Goal: Task Accomplishment & Management: Use online tool/utility

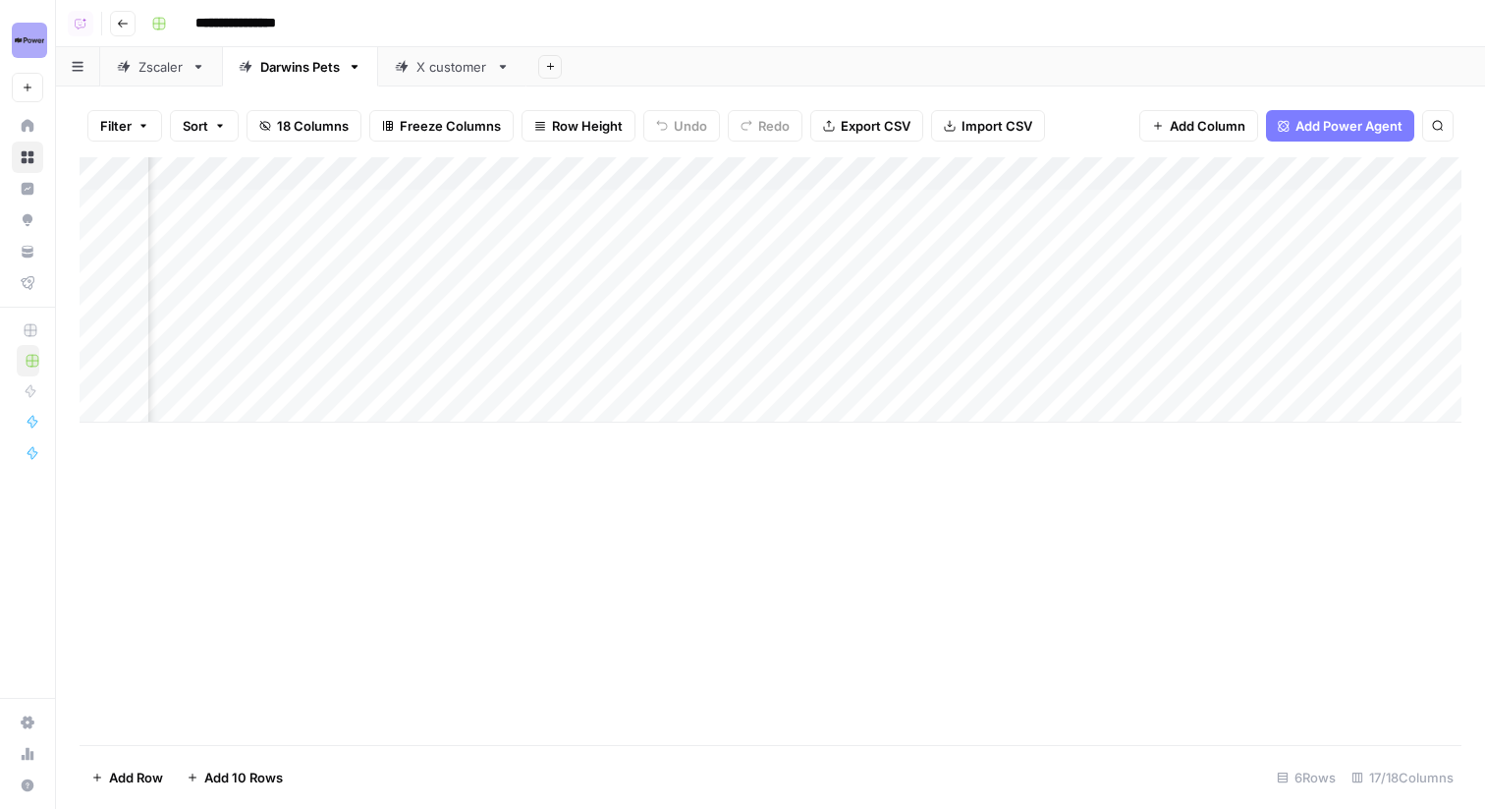
scroll to position [0, 1006]
click at [418, 76] on div "X customer" at bounding box center [453, 67] width 72 height 20
click at [421, 89] on div "Filter Sort 15 Columns Freeze Columns Row Height Undo Redo Export CSV Import CS…" at bounding box center [770, 447] width 1429 height 722
click at [418, 62] on div "TSM Holiday" at bounding box center [435, 67] width 78 height 20
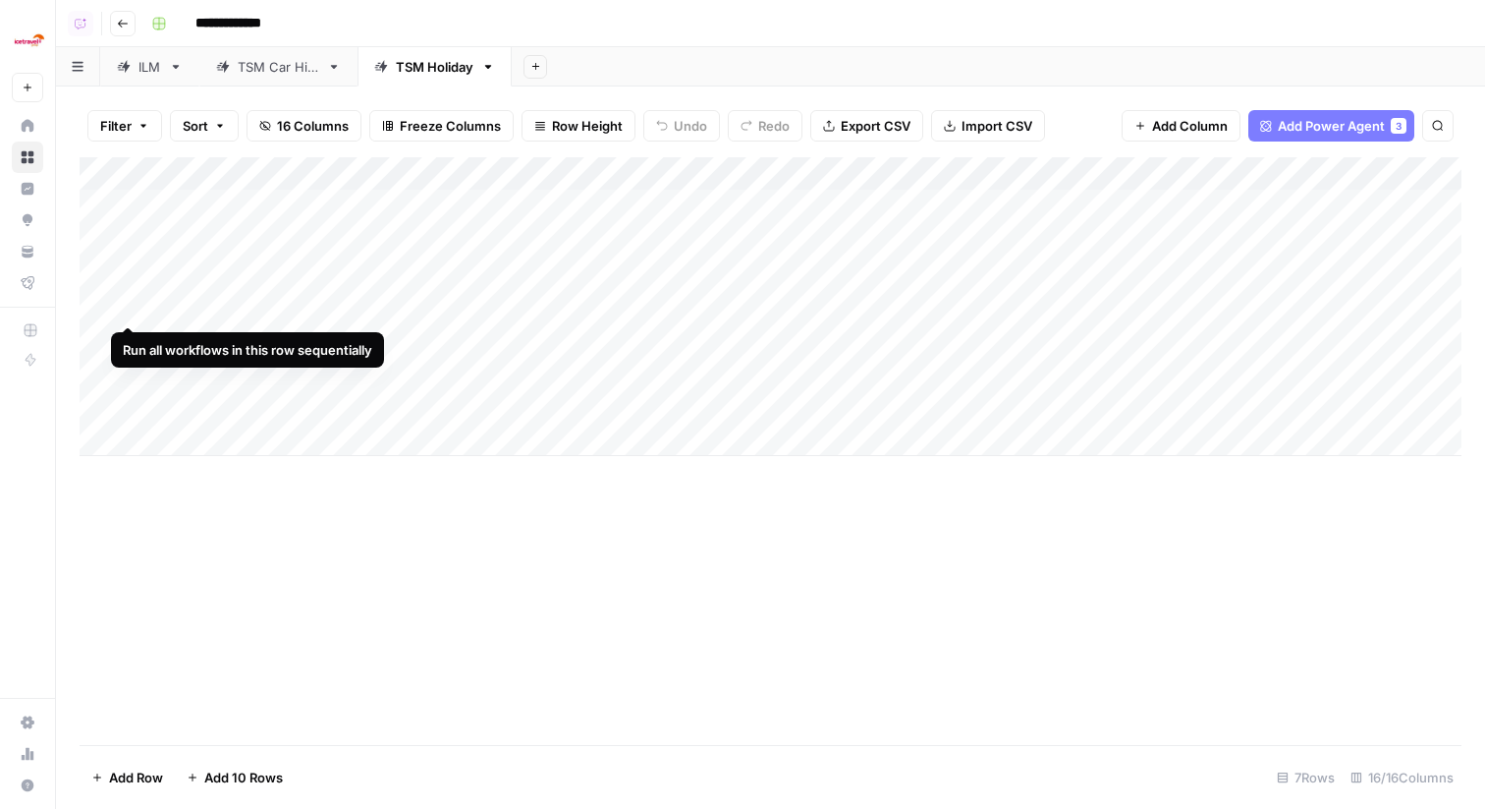
click at [98, 306] on div "Add Column" at bounding box center [771, 306] width 1382 height 299
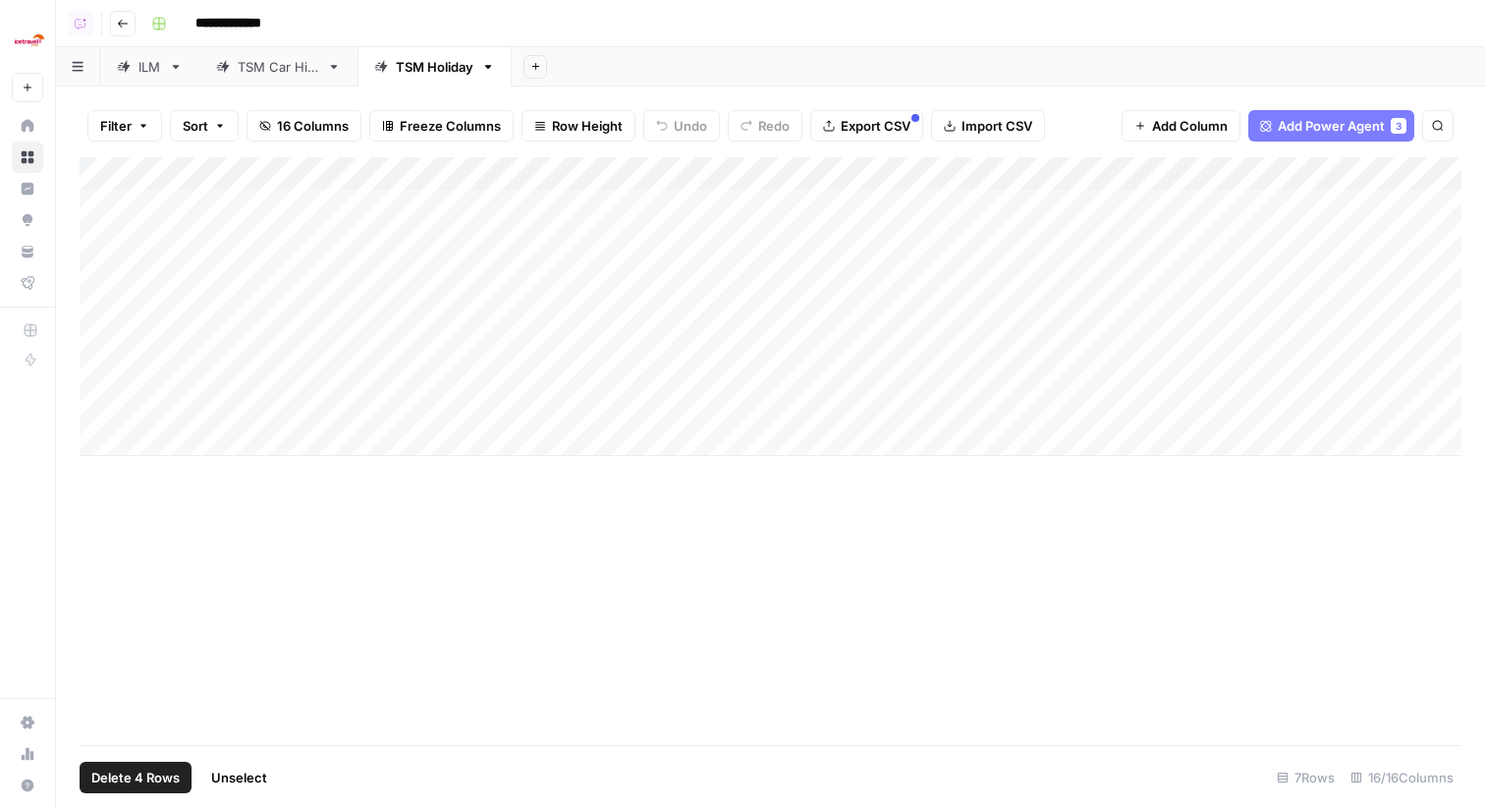
click at [97, 401] on div "Add Column" at bounding box center [771, 306] width 1382 height 299
click at [141, 794] on footer "Delete 4 Rows Unselect 7 Rows 16/16 Columns" at bounding box center [771, 777] width 1382 height 64
click at [141, 779] on span "Delete 4 Rows" at bounding box center [135, 777] width 88 height 20
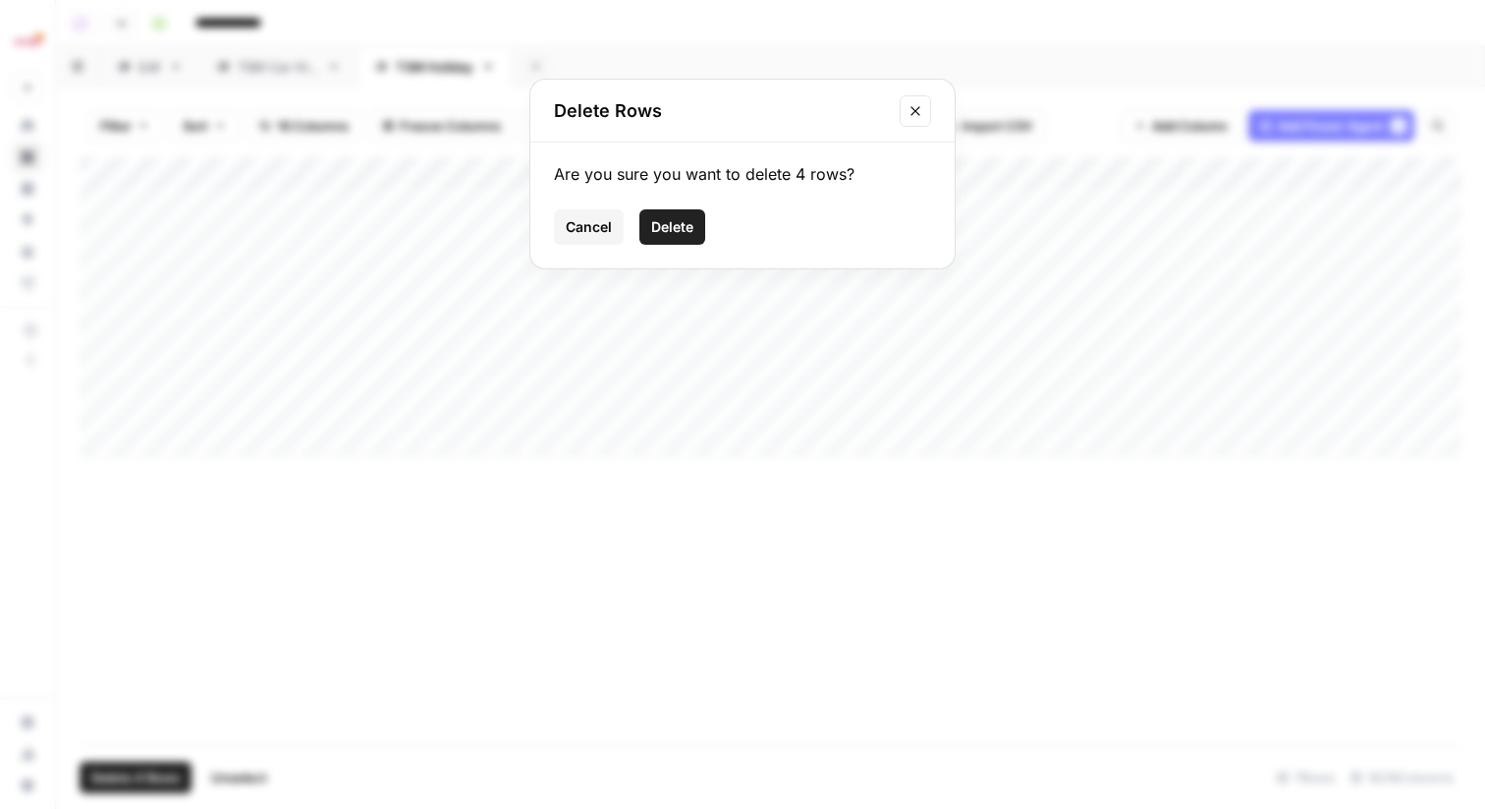
click at [686, 216] on button "Delete" at bounding box center [673, 226] width 66 height 35
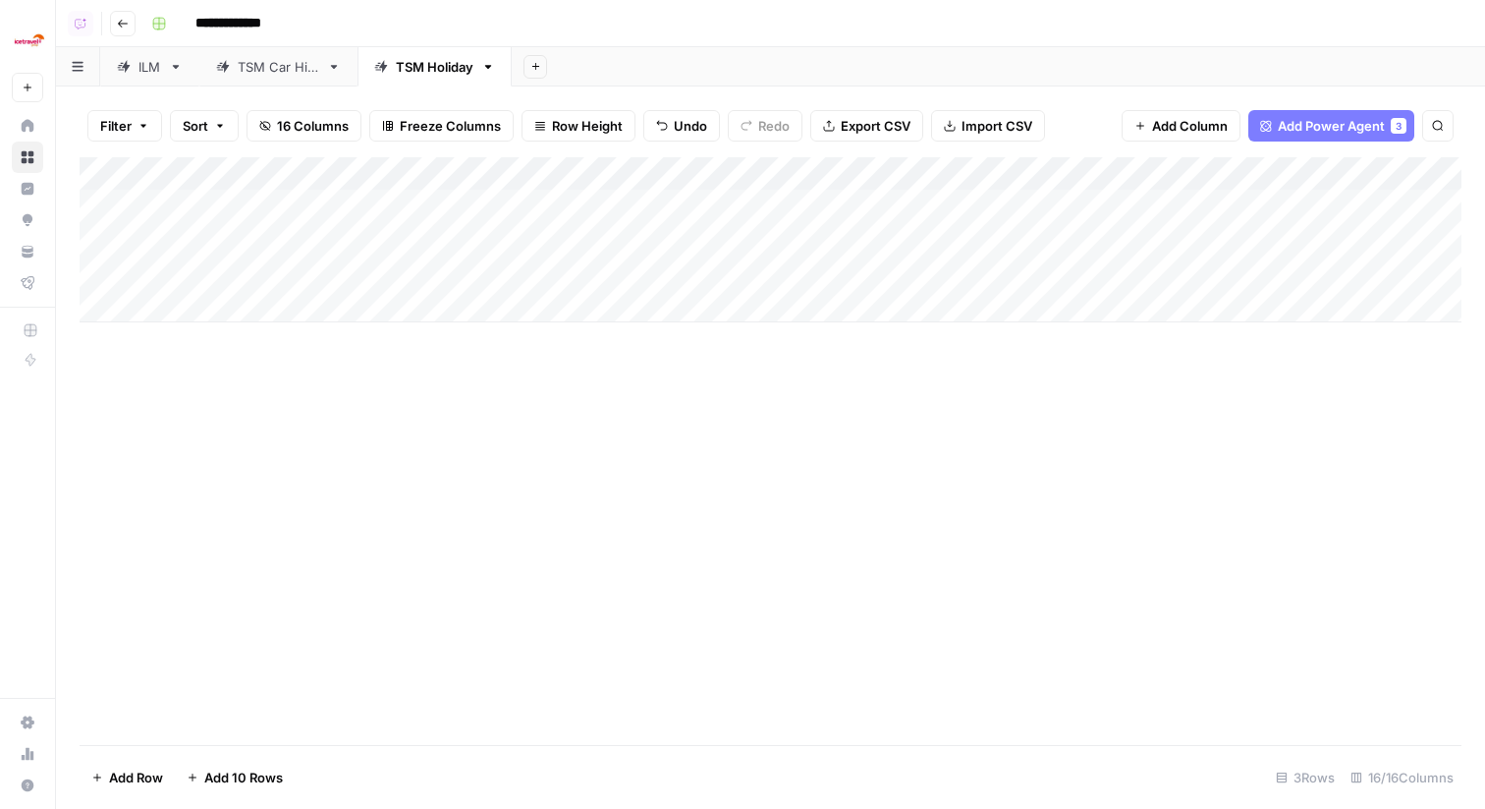
click at [1040, 178] on div "Add Column" at bounding box center [771, 239] width 1382 height 165
click at [1062, 216] on span "All Rows" at bounding box center [1114, 219] width 124 height 20
click at [798, 168] on div "Add Column" at bounding box center [771, 239] width 1382 height 165
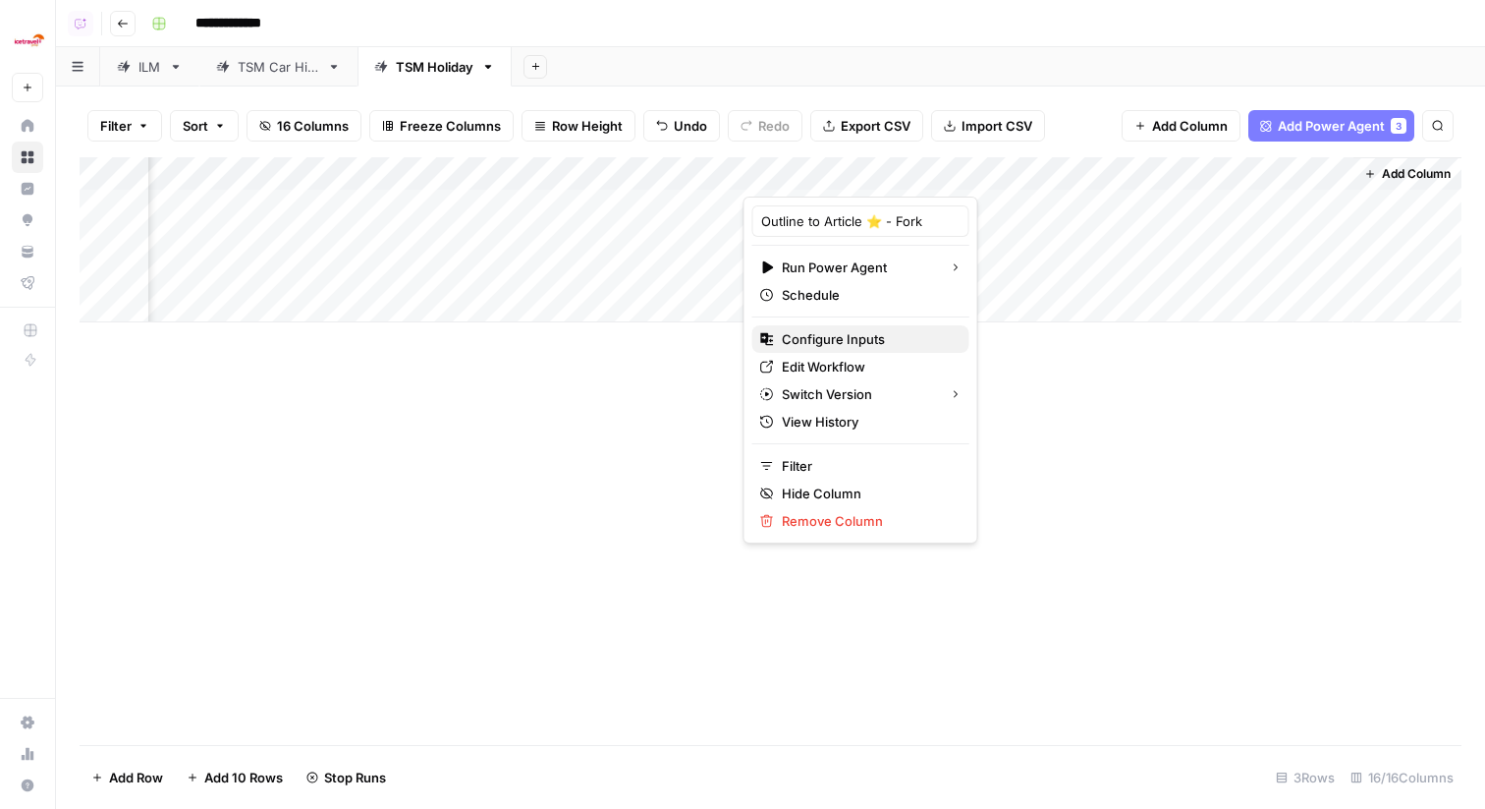
click at [826, 342] on span "Configure Inputs" at bounding box center [868, 339] width 172 height 20
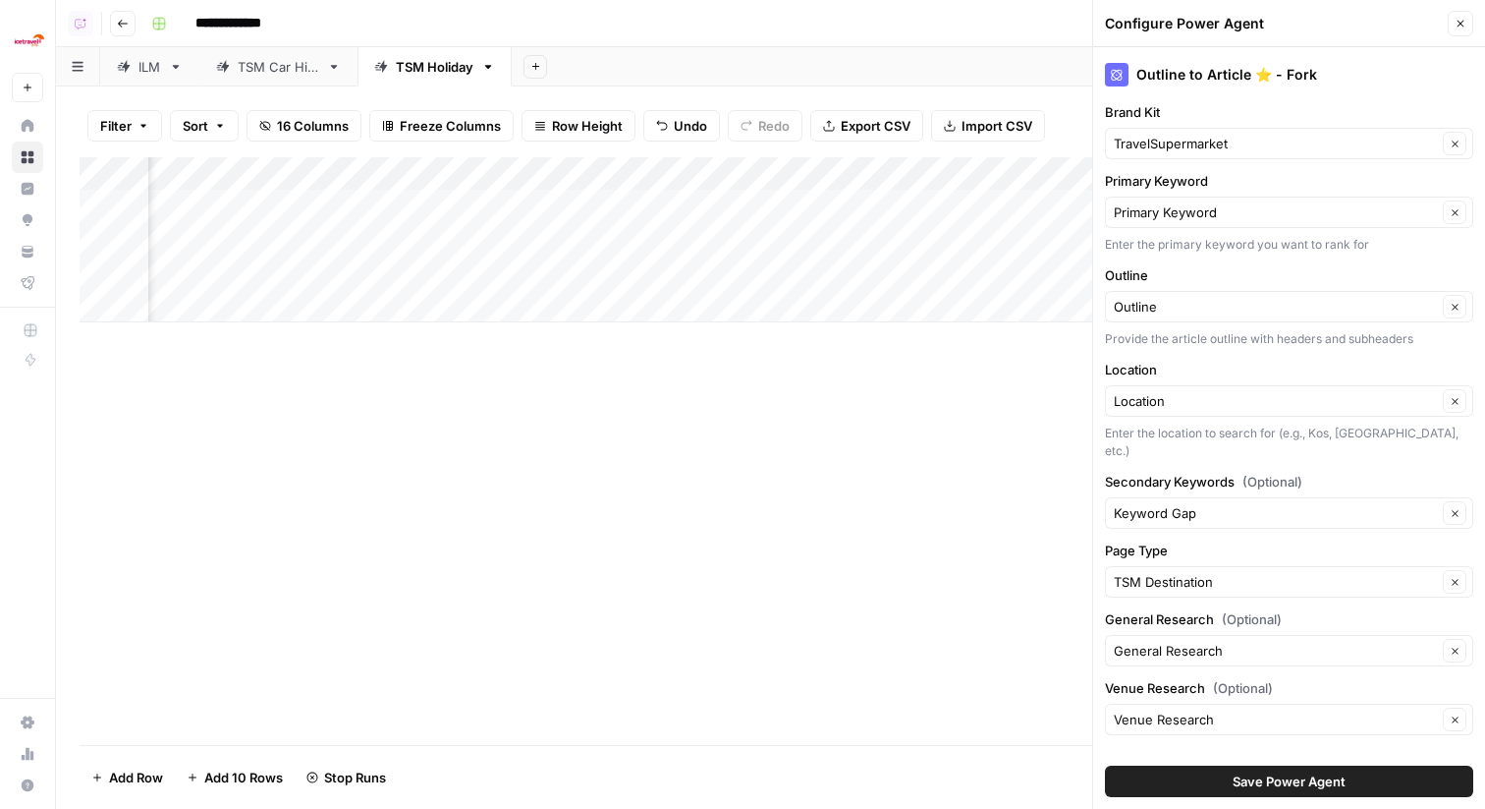
scroll to position [9, 0]
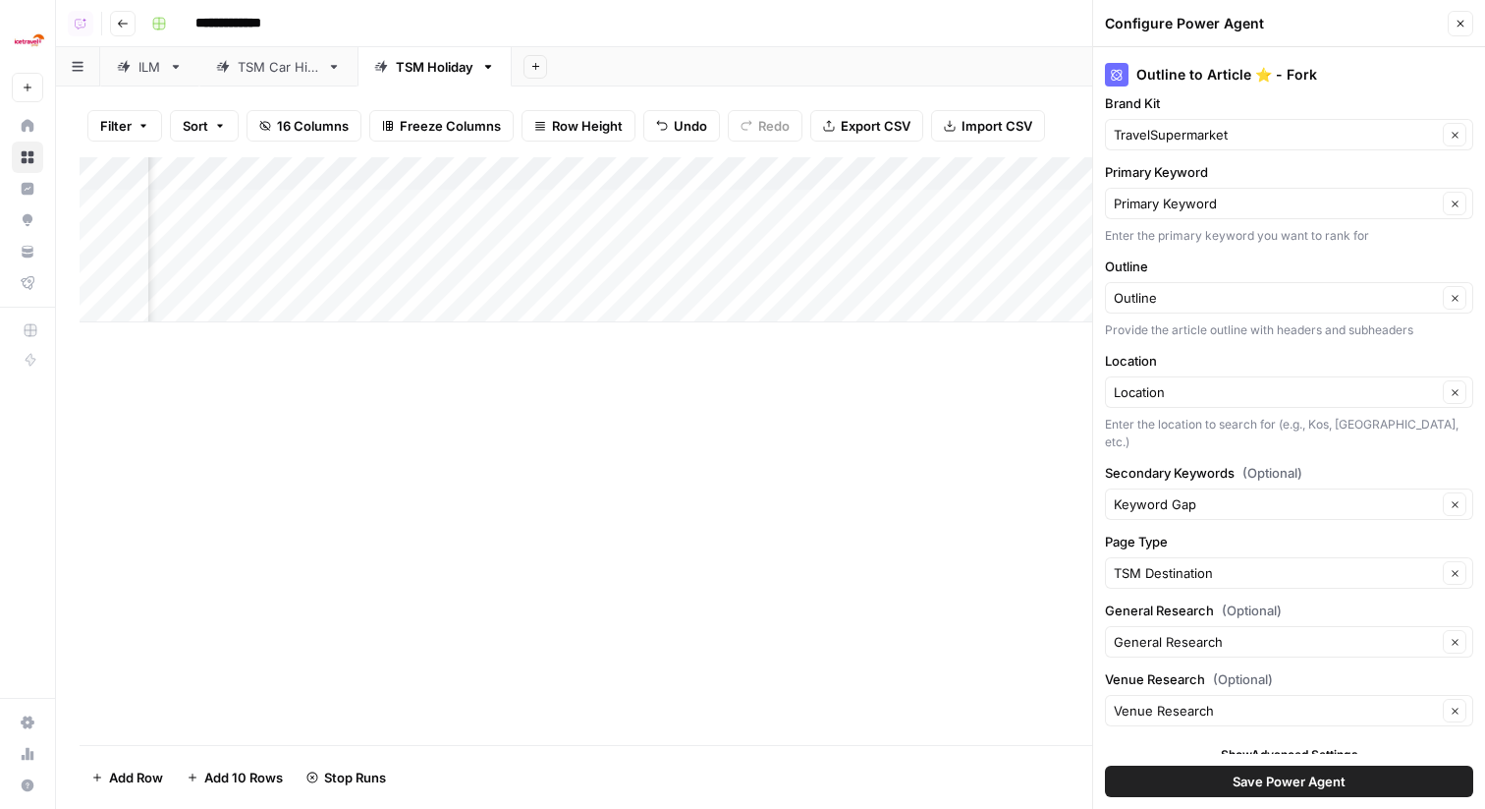
click at [1467, 26] on button "Close" at bounding box center [1461, 24] width 26 height 26
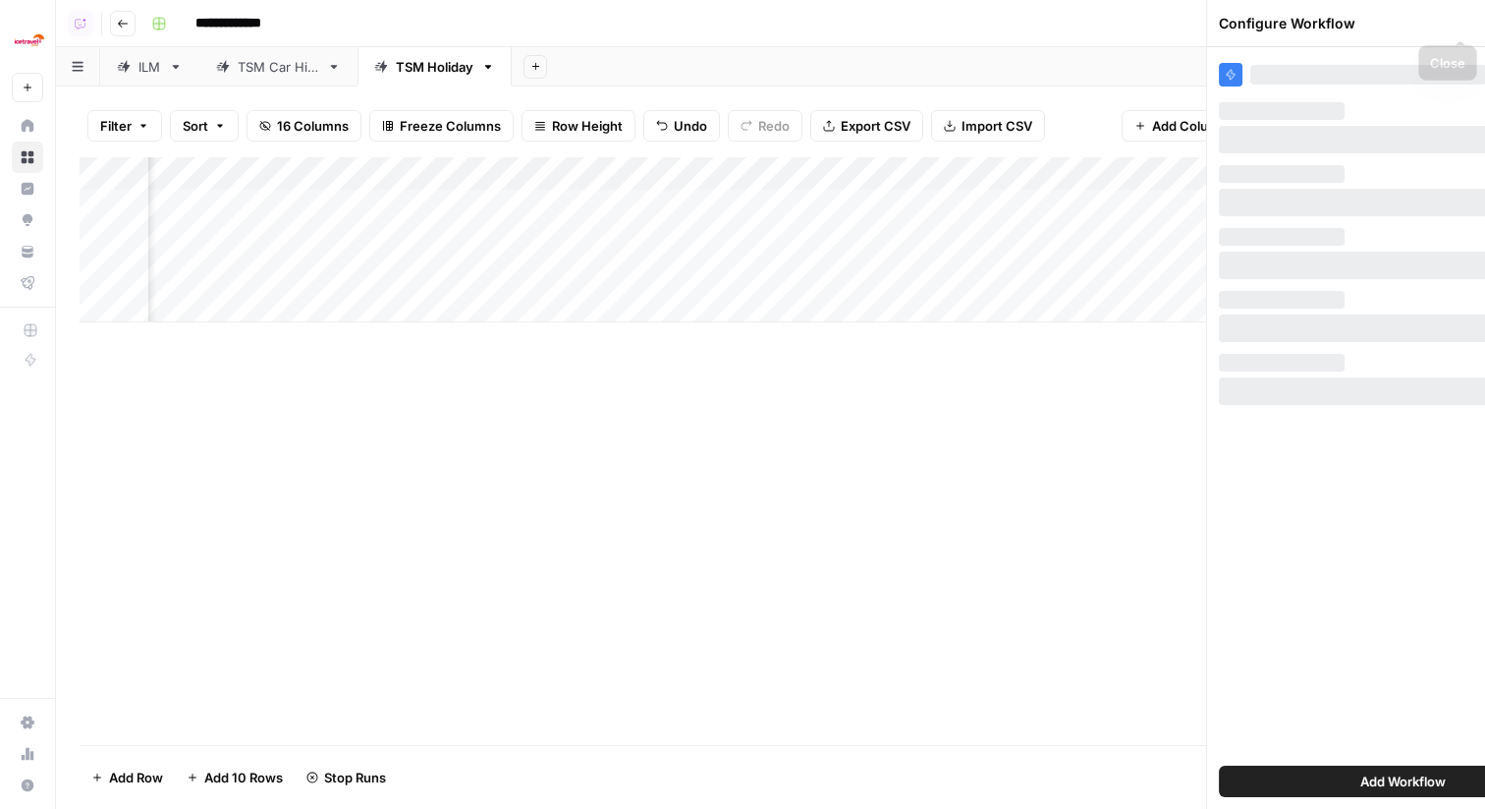
scroll to position [0, 0]
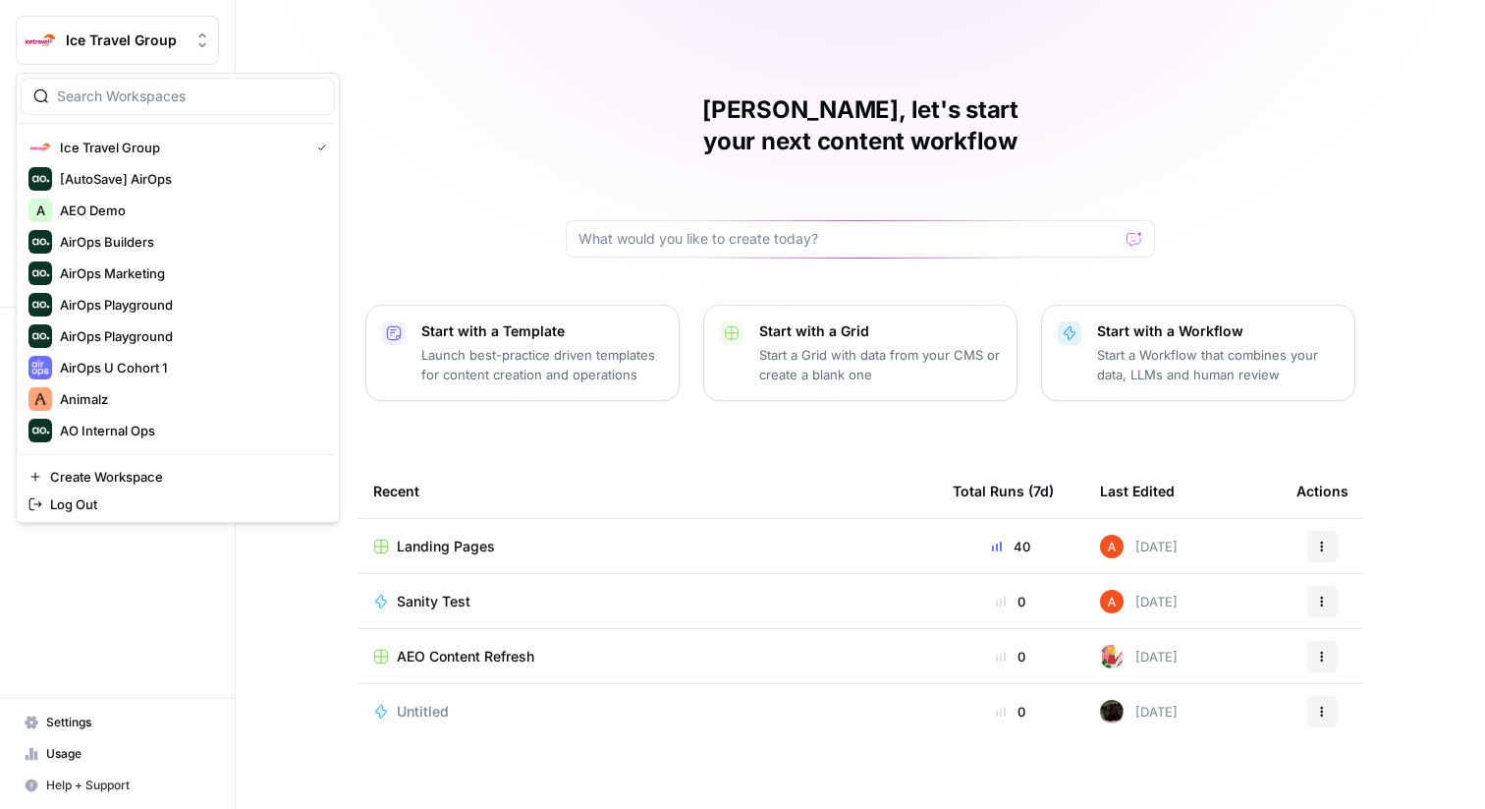
click at [173, 48] on span "Ice Travel Group" at bounding box center [125, 40] width 119 height 20
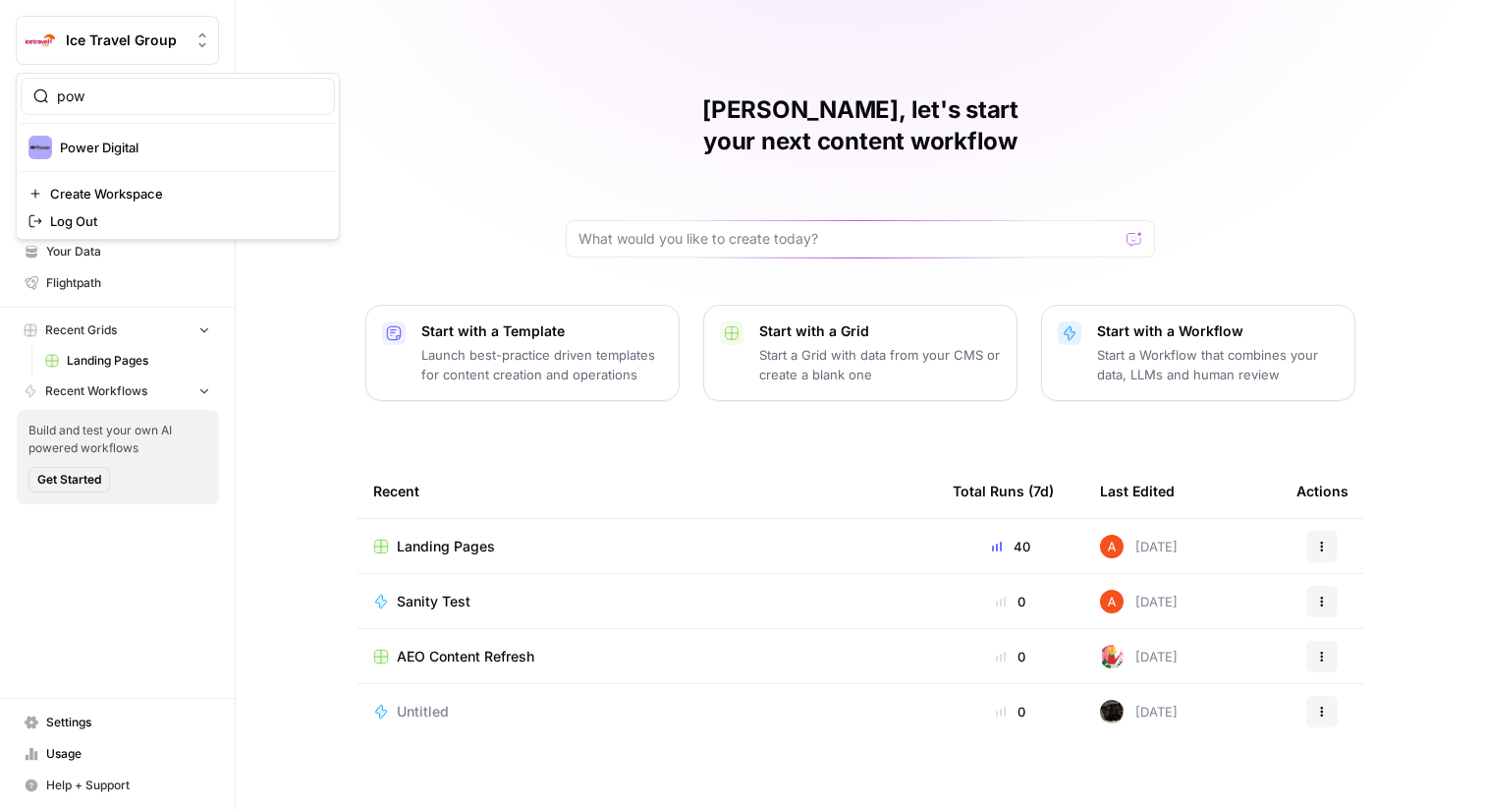
type input "pow"
click at [156, 139] on span "Power Digital" at bounding box center [189, 148] width 259 height 20
